Goal: Find specific page/section: Find specific page/section

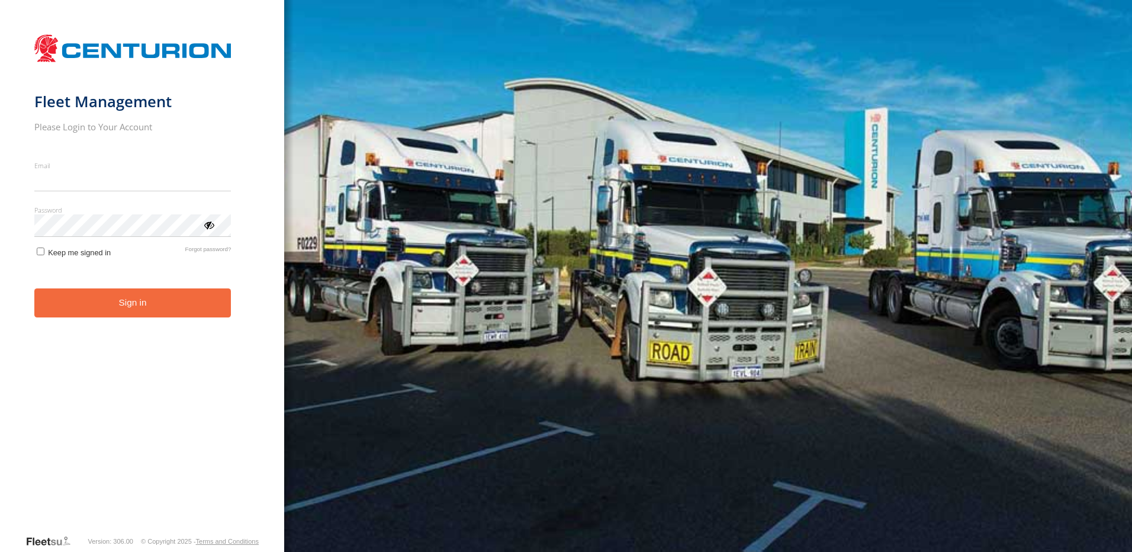
type input "**********"
click at [140, 315] on button "Sign in" at bounding box center [132, 302] width 197 height 29
click at [163, 311] on button "Sign in" at bounding box center [132, 302] width 197 height 29
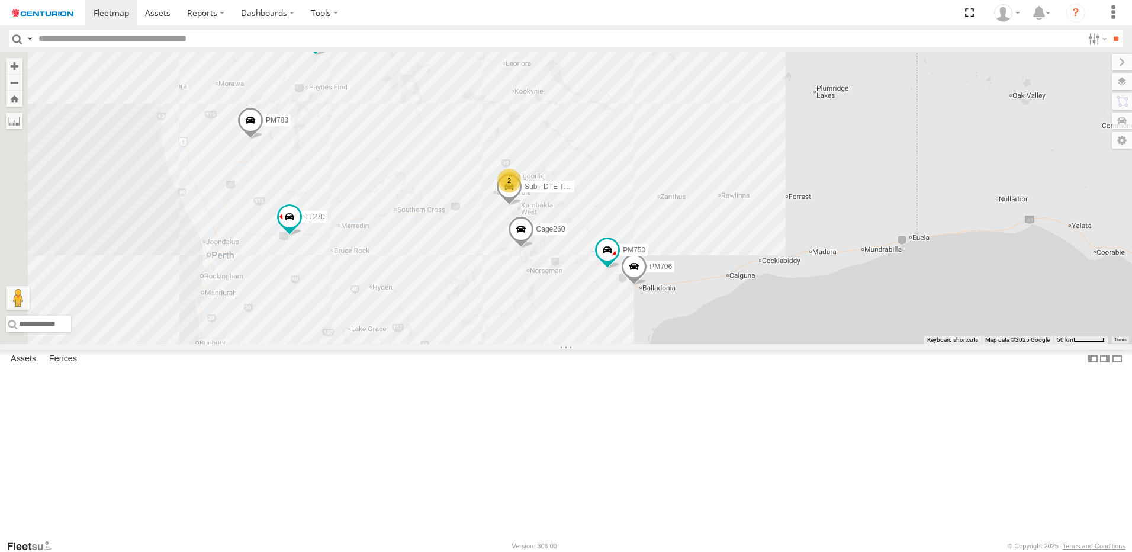
drag, startPoint x: 419, startPoint y: 336, endPoint x: 712, endPoint y: 300, distance: 294.8
click at [712, 300] on div "MV277 F0509 Cage194 MV283 F0347 PM783 PM791 F0398 D0474 FT724 PM850 TL265 Cage1…" at bounding box center [566, 198] width 1132 height 292
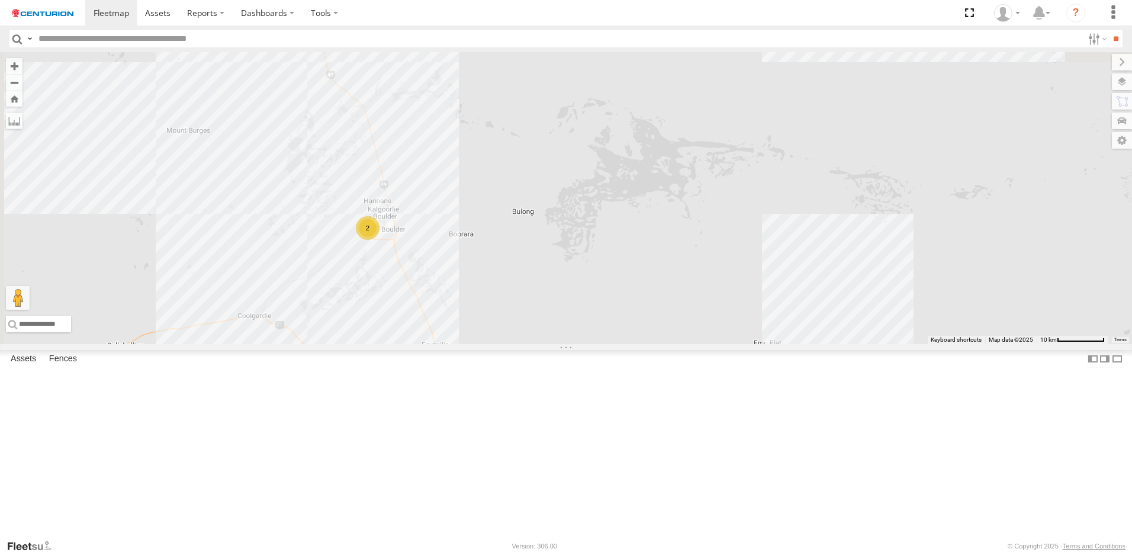
drag, startPoint x: 560, startPoint y: 237, endPoint x: 694, endPoint y: 498, distance: 293.2
click at [713, 344] on div "MV277 F0509 Cage194 MV283 F0347 PM783 PM791 F0398 D0474 FT724 PM850 TL265 Cage1…" at bounding box center [566, 198] width 1132 height 292
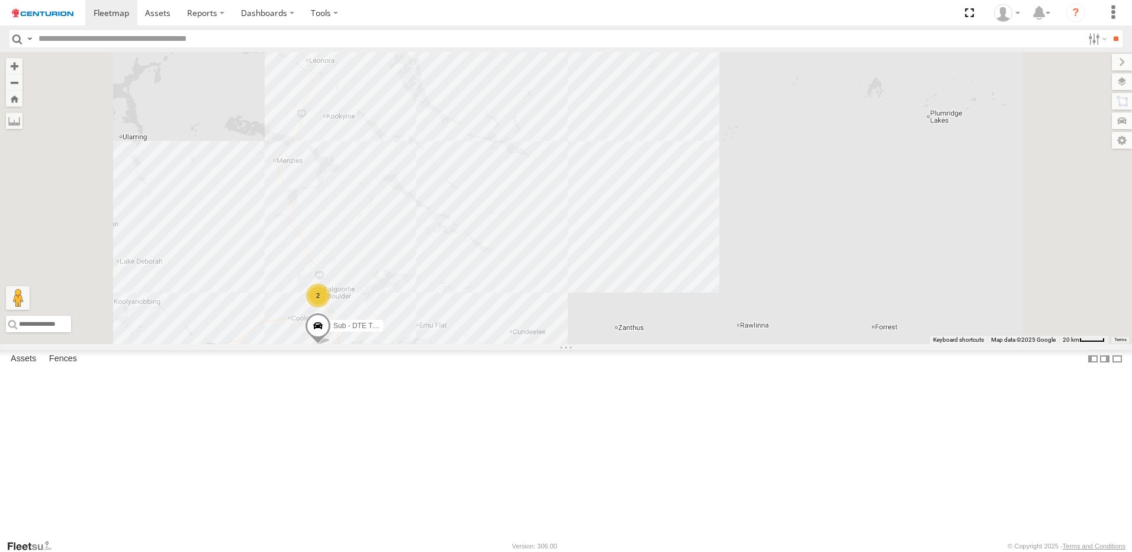
click at [126, 43] on input "text" at bounding box center [558, 38] width 1049 height 17
click at [1109, 30] on input "**" at bounding box center [1116, 38] width 14 height 17
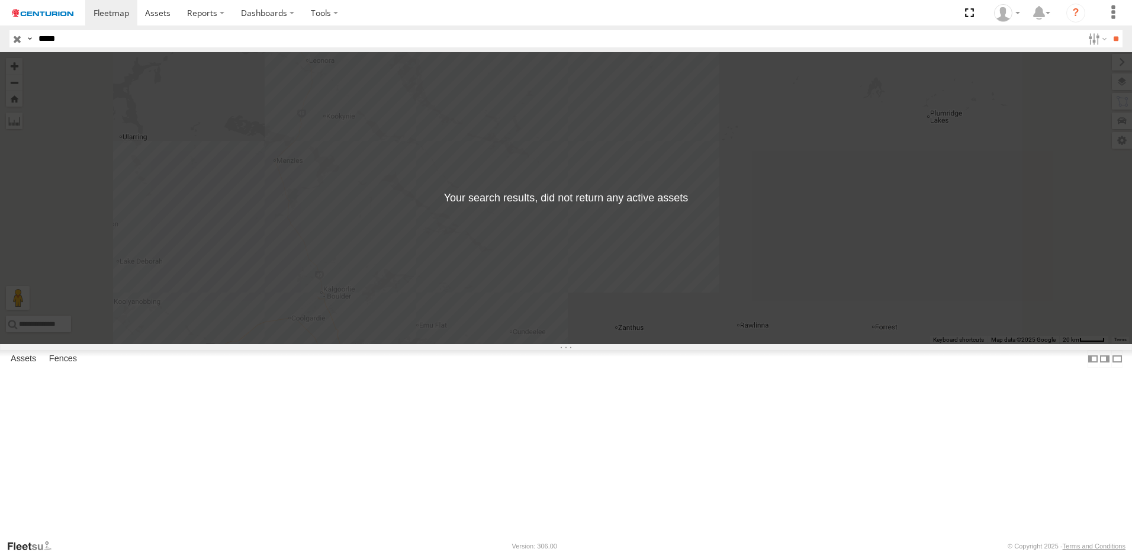
drag, startPoint x: 74, startPoint y: 40, endPoint x: -10, endPoint y: 46, distance: 84.4
click at [0, 46] on html at bounding box center [566, 276] width 1132 height 552
type input "*******"
click at [1109, 30] on input "**" at bounding box center [1116, 38] width 14 height 17
drag, startPoint x: 143, startPoint y: 35, endPoint x: -141, endPoint y: 34, distance: 283.7
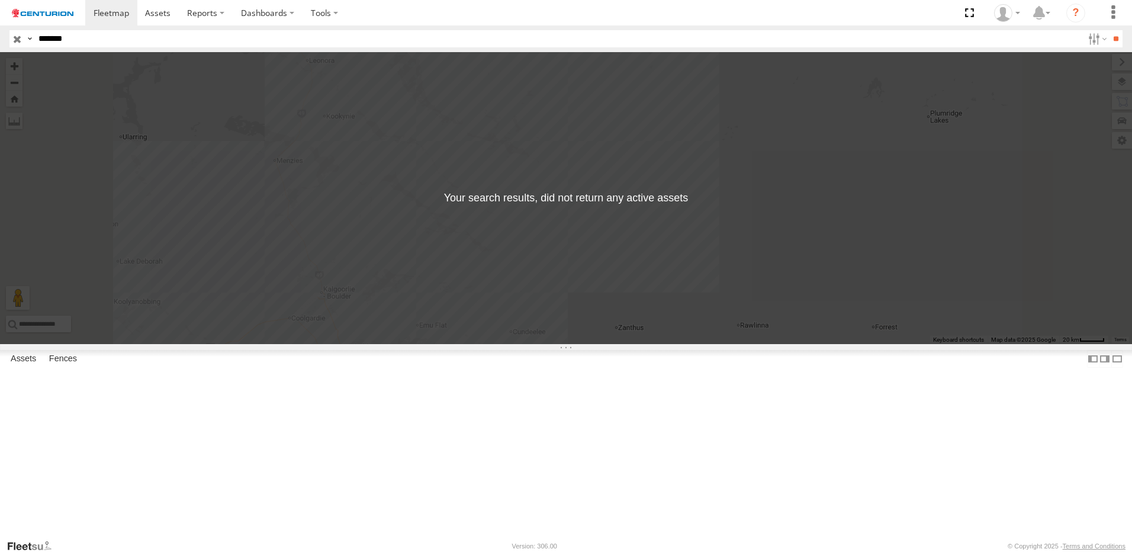
click at [0, 34] on html at bounding box center [566, 276] width 1132 height 552
type input "******"
click at [1109, 30] on input "**" at bounding box center [1116, 38] width 14 height 17
click at [538, 205] on div "← Move left → Move right ↑ Move up ↓ Move down + Zoom in - Zoom out Home Jump l…" at bounding box center [566, 198] width 1132 height 292
click at [874, 323] on div "← Move left → Move right ↑ Move up ↓ Move down + Zoom in - Zoom out Home Jump l…" at bounding box center [566, 198] width 1132 height 292
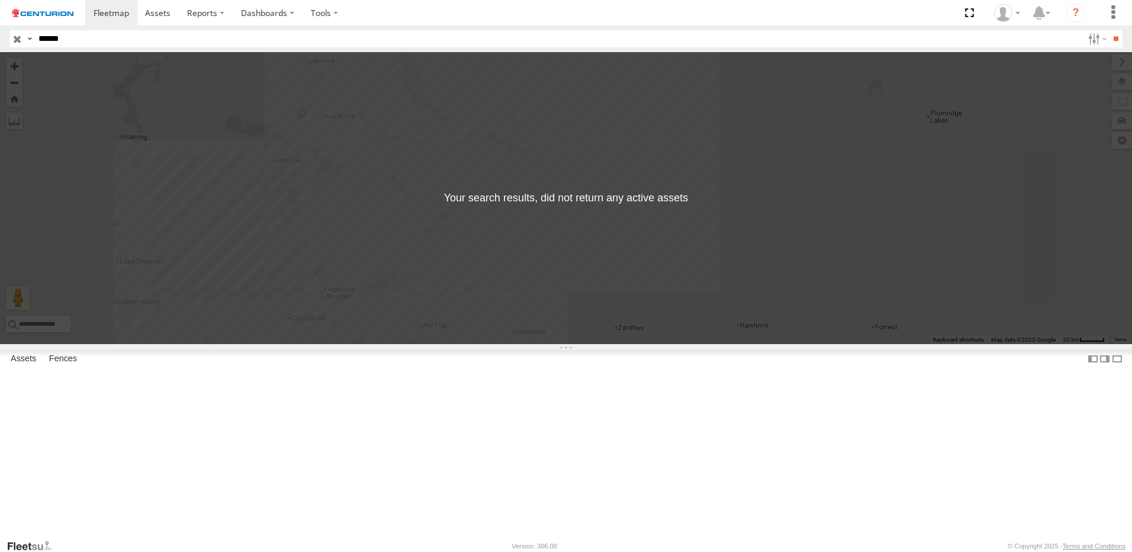
click at [874, 323] on div "← Move left → Move right ↑ Move up ↓ Move down + Zoom in - Zoom out Home Jump l…" at bounding box center [566, 198] width 1132 height 292
drag, startPoint x: 862, startPoint y: 322, endPoint x: 742, endPoint y: 407, distance: 147.4
click at [742, 344] on div "← Move left → Move right ↑ Move up ↓ Move down + Zoom in - Zoom out Home Jump l…" at bounding box center [566, 198] width 1132 height 292
click at [563, 344] on div "← Move left → Move right ↑ Move up ↓ Move down + Zoom in - Zoom out Home Jump l…" at bounding box center [566, 198] width 1132 height 292
drag, startPoint x: 79, startPoint y: 35, endPoint x: -40, endPoint y: 37, distance: 118.5
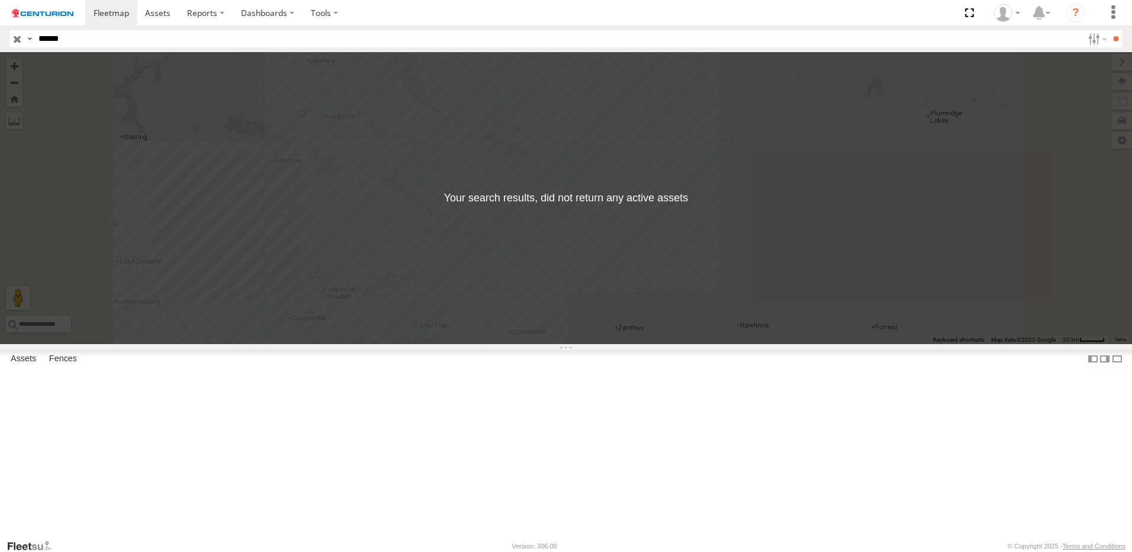
click at [0, 37] on html at bounding box center [566, 276] width 1132 height 552
drag, startPoint x: 159, startPoint y: 46, endPoint x: -216, endPoint y: 86, distance: 377.1
click at [0, 86] on html at bounding box center [566, 276] width 1132 height 552
click at [0, 0] on span "Current Location" at bounding box center [0, 0] width 0 height 0
click at [0, 0] on span at bounding box center [0, 0] width 0 height 0
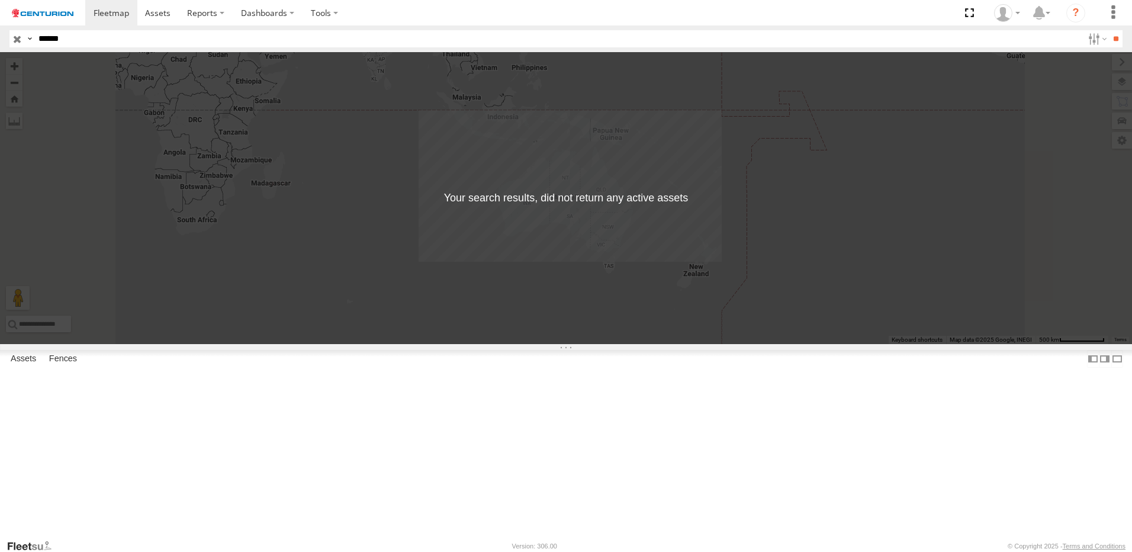
drag, startPoint x: 136, startPoint y: 33, endPoint x: -64, endPoint y: 43, distance: 200.4
click at [0, 43] on html at bounding box center [566, 276] width 1132 height 552
click at [163, 20] on link at bounding box center [158, 12] width 42 height 25
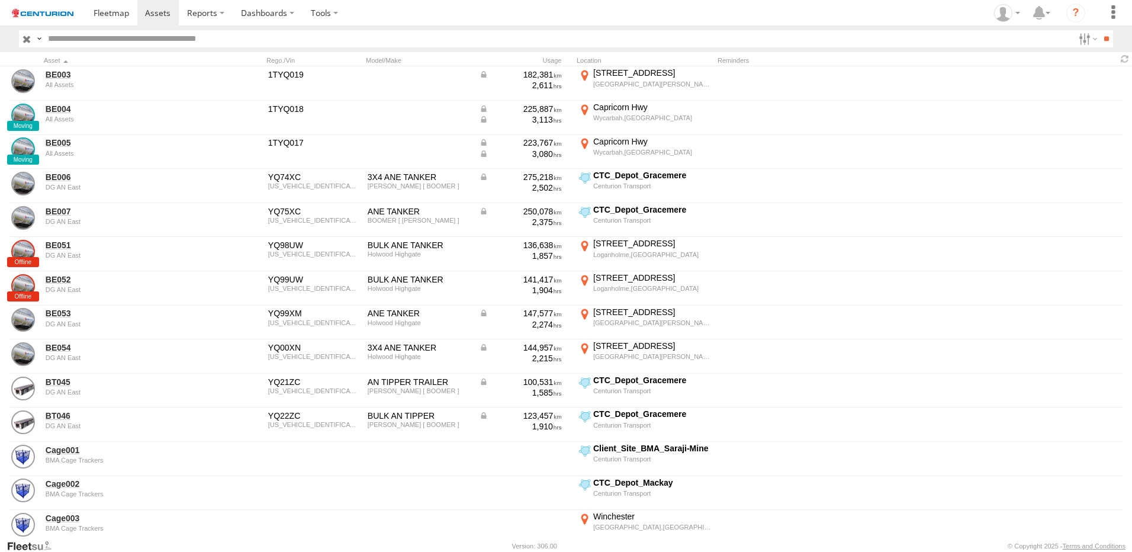
click at [90, 40] on input "text" at bounding box center [558, 38] width 1031 height 17
type input "**"
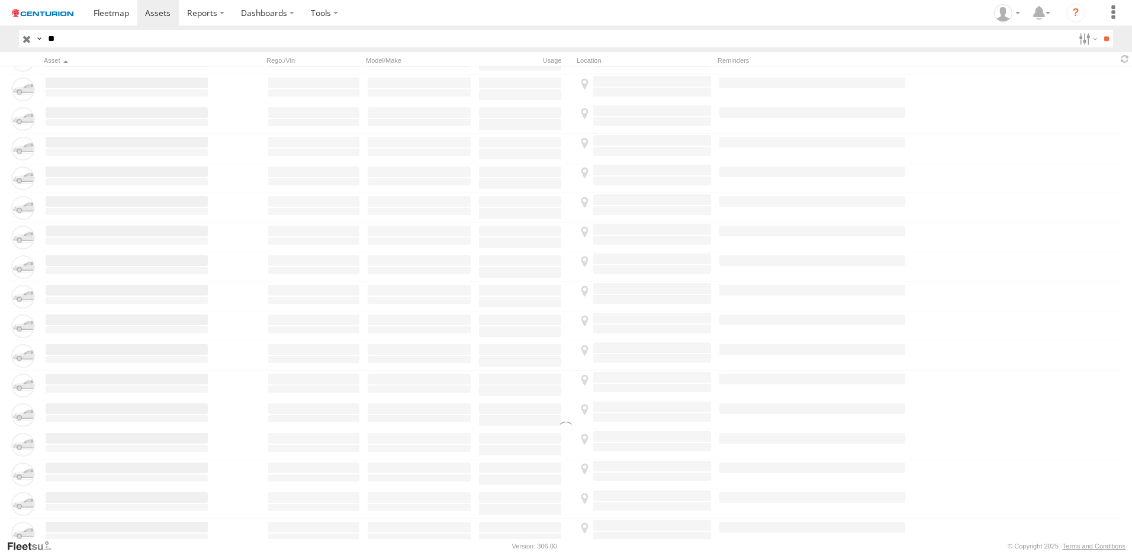
scroll to position [3494, 0]
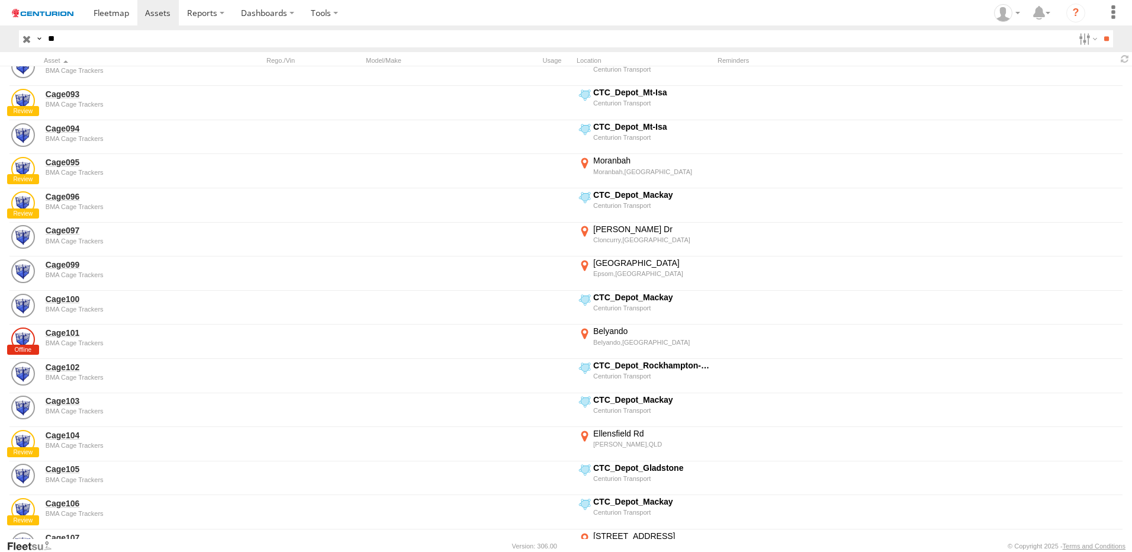
click at [49, 31] on input "**" at bounding box center [558, 38] width 1031 height 17
drag, startPoint x: 58, startPoint y: 38, endPoint x: 22, endPoint y: 40, distance: 36.2
click at [22, 40] on div "Search Query Asset ID Asset Label Registration Manufacturer Model VIN Job ID De…" at bounding box center [559, 38] width 1081 height 17
click at [119, 17] on span at bounding box center [112, 12] width 36 height 11
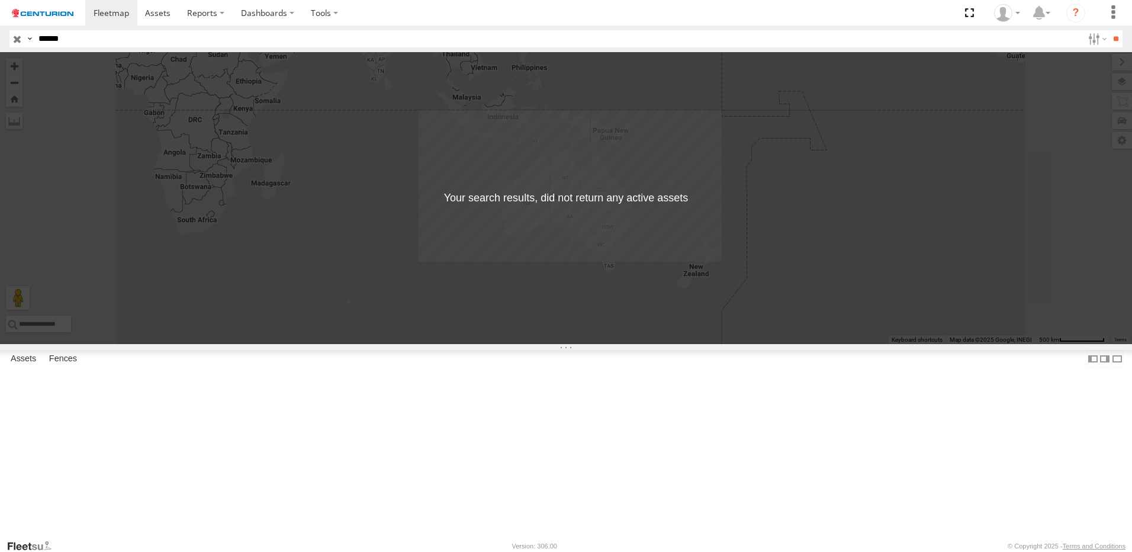
click at [669, 342] on div "← Move left → Move right ↑ Move up ↓ Move down + Zoom in - Zoom out Home Jump l…" at bounding box center [566, 198] width 1132 height 292
click at [708, 334] on div "← Move left → Move right ↑ Move up ↓ Move down + Zoom in - Zoom out Home Jump l…" at bounding box center [566, 198] width 1132 height 292
